Goal: Find specific fact: Find specific fact

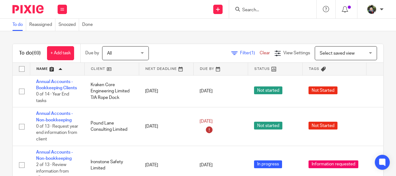
drag, startPoint x: 0, startPoint y: 0, endPoint x: 248, endPoint y: 2, distance: 248.3
click at [248, 2] on div at bounding box center [272, 9] width 87 height 18
click at [253, 7] on form at bounding box center [275, 9] width 66 height 8
click at [255, 11] on input "Search" at bounding box center [270, 10] width 56 height 6
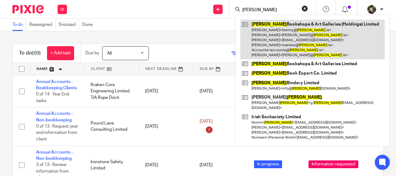
type input "kennys"
click at [274, 31] on link at bounding box center [313, 40] width 145 height 40
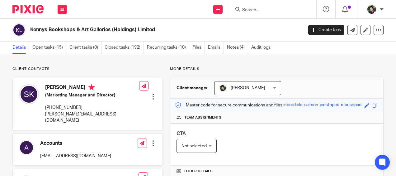
click at [259, 8] on input "Search" at bounding box center [270, 10] width 56 height 6
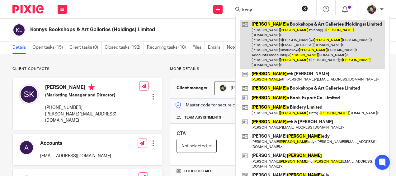
type input "keny"
click at [278, 38] on link at bounding box center [313, 45] width 145 height 50
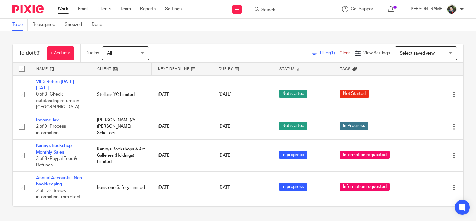
click at [294, 8] on input "Search" at bounding box center [289, 10] width 56 height 6
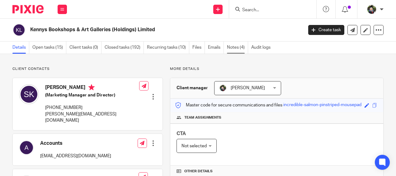
click at [241, 49] on link "Notes (4)" at bounding box center [237, 47] width 21 height 12
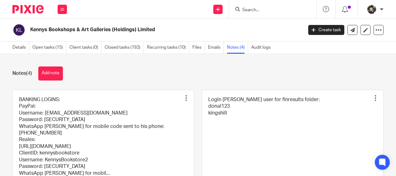
scroll to position [62, 0]
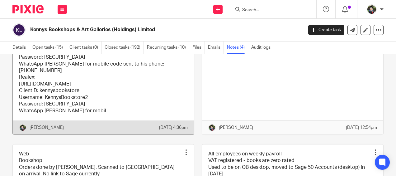
click at [67, 97] on link at bounding box center [103, 81] width 181 height 107
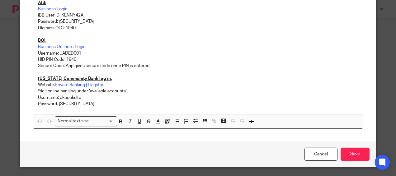
scroll to position [151, 0]
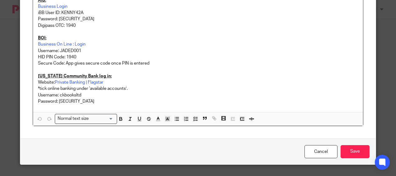
click at [70, 50] on p "Username: JADED001" at bounding box center [198, 51] width 321 height 6
copy p "JADED001"
